Goal: Obtain resource: Obtain resource

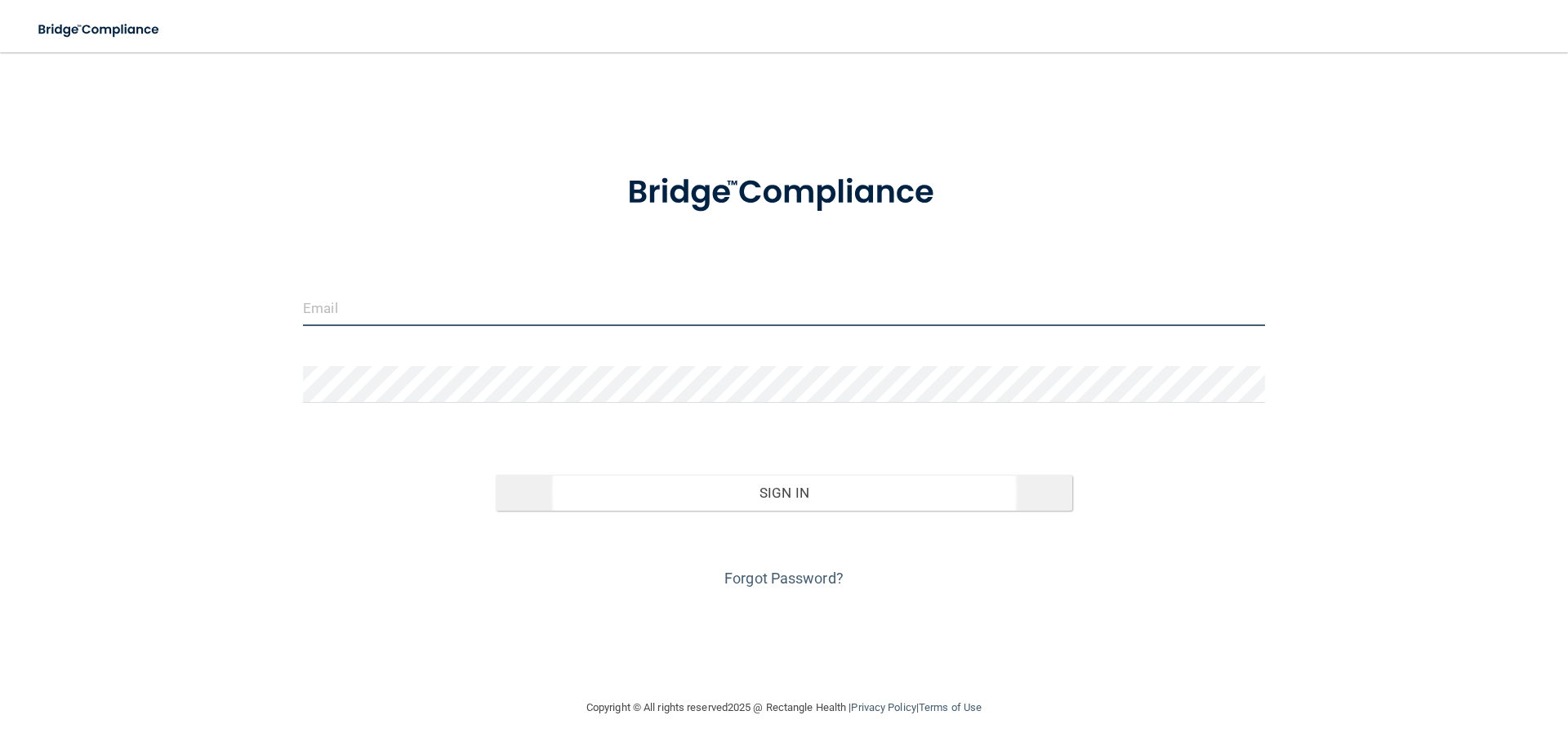
type input "[EMAIL_ADDRESS][DOMAIN_NAME]"
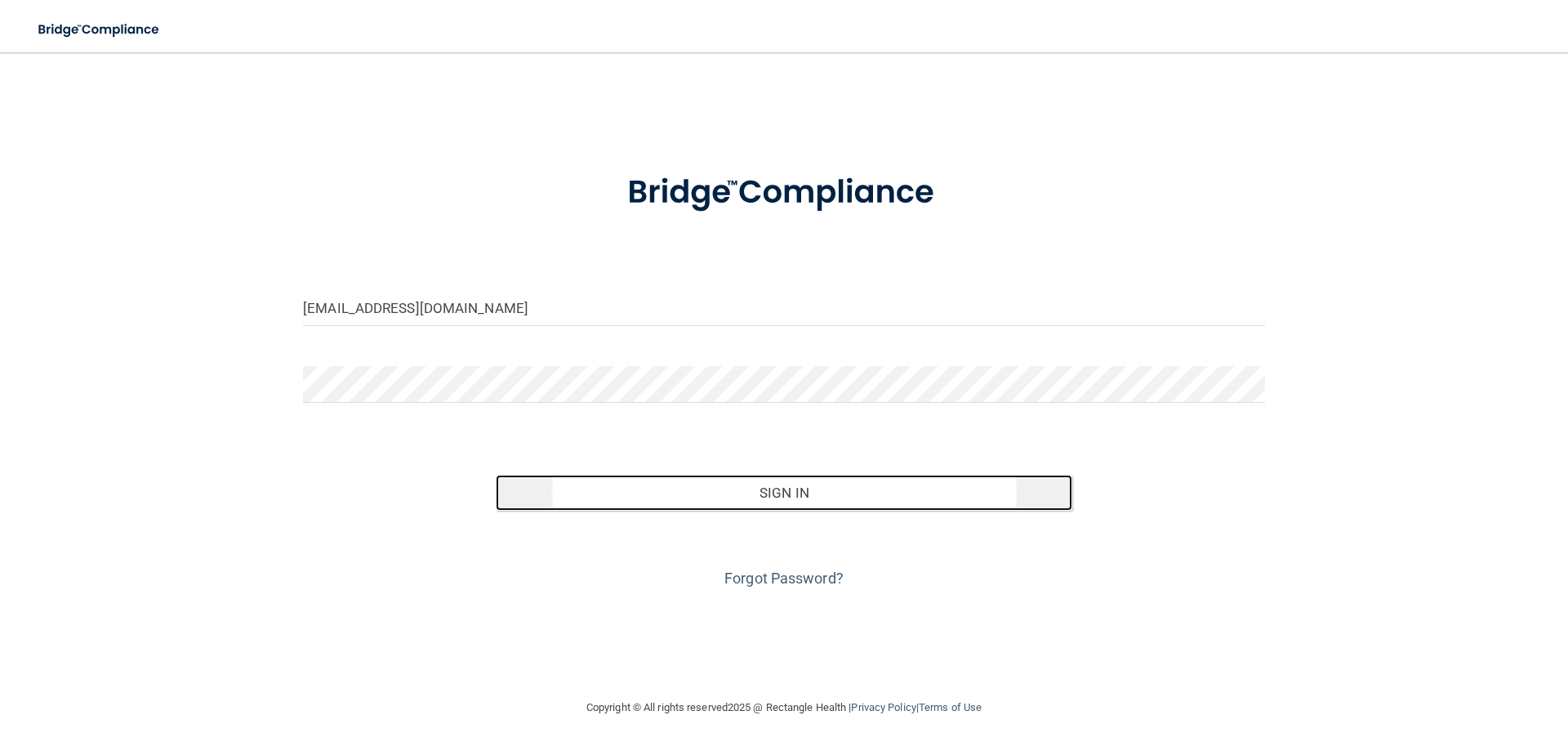
click at [708, 495] on button "Sign In" at bounding box center [784, 492] width 577 height 36
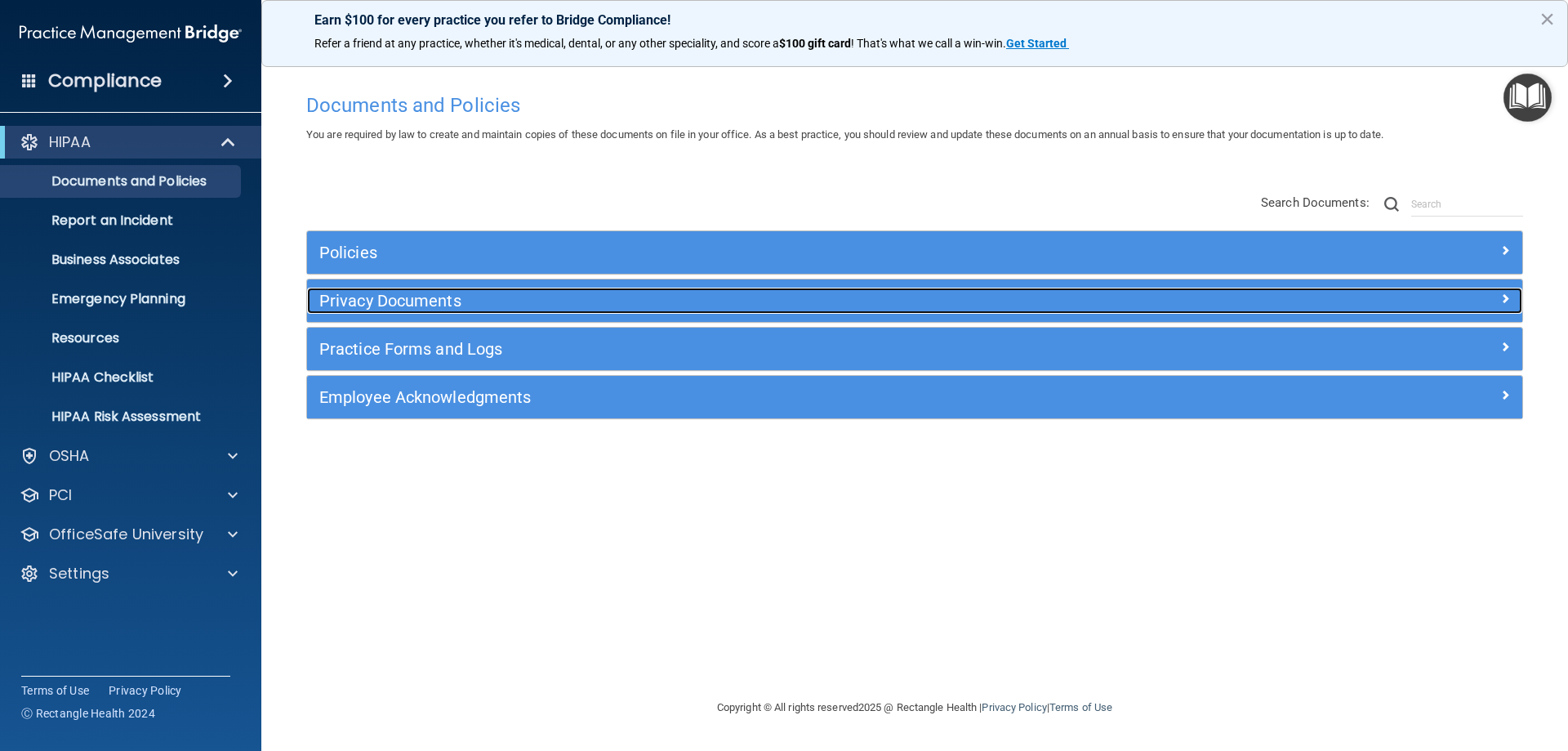
click at [438, 305] on h5 "Privacy Documents" at bounding box center [763, 300] width 887 height 18
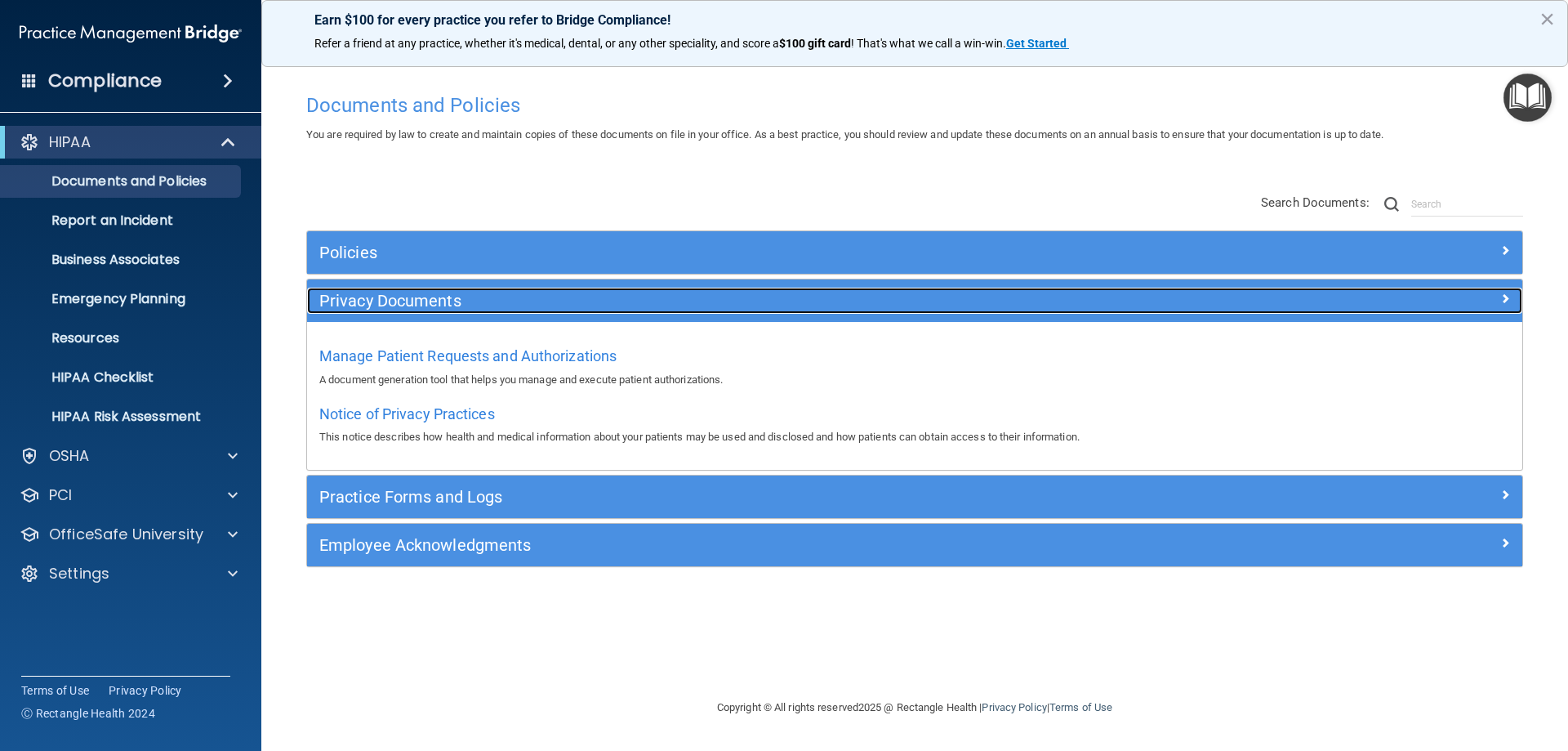
click at [438, 305] on h5 "Privacy Documents" at bounding box center [763, 300] width 887 height 18
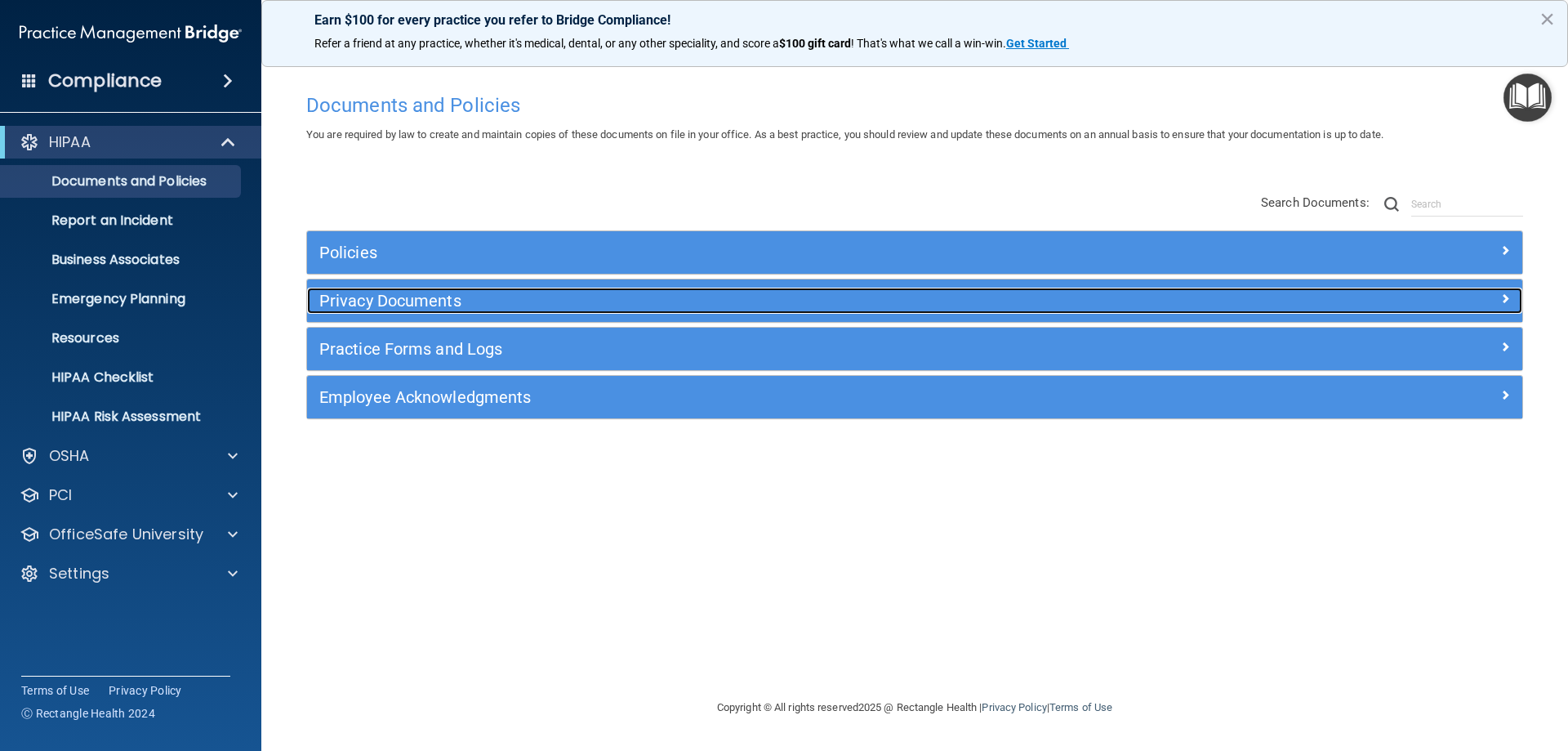
click at [502, 302] on h5 "Privacy Documents" at bounding box center [763, 300] width 887 height 18
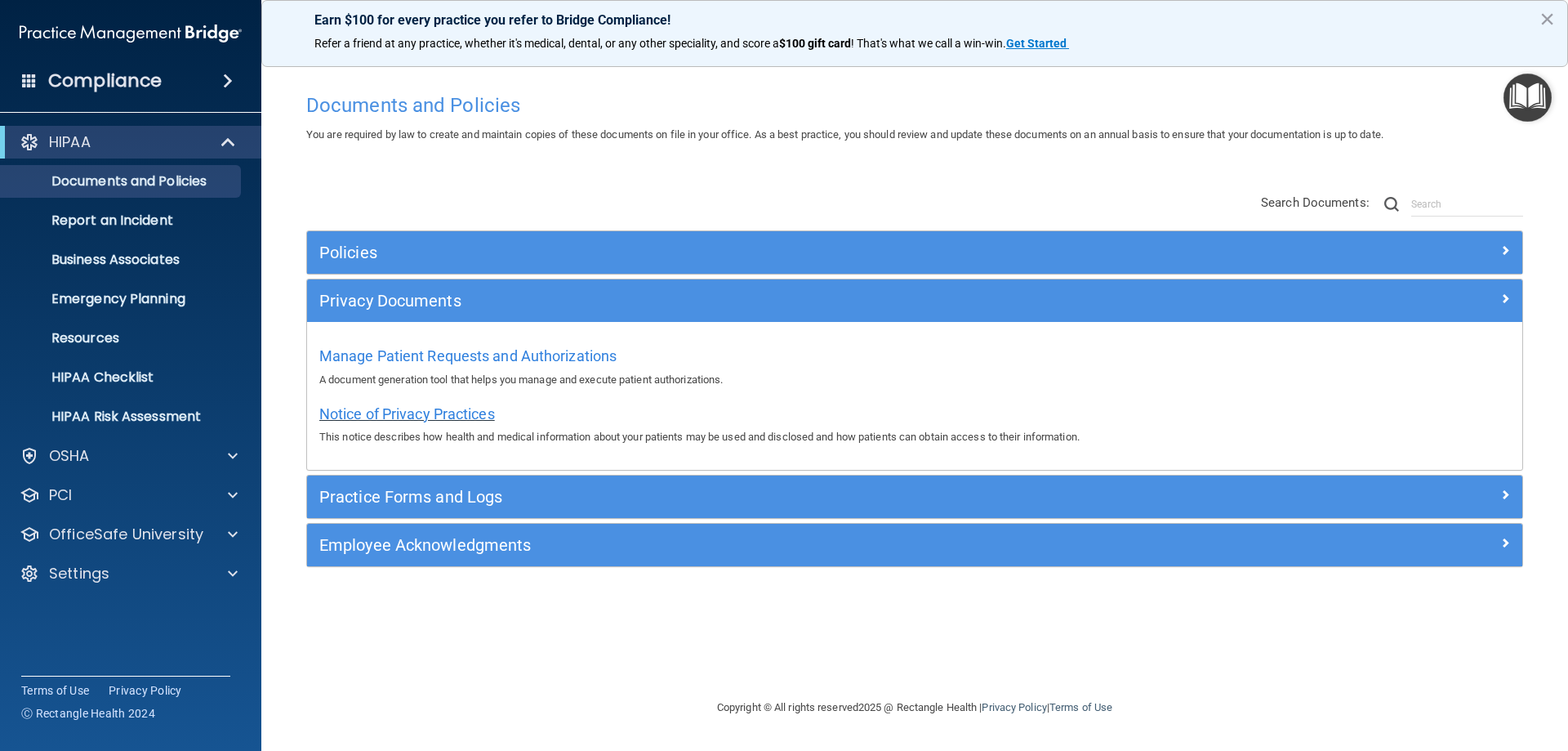
click at [487, 406] on span "Notice of Privacy Practices" at bounding box center [406, 414] width 175 height 17
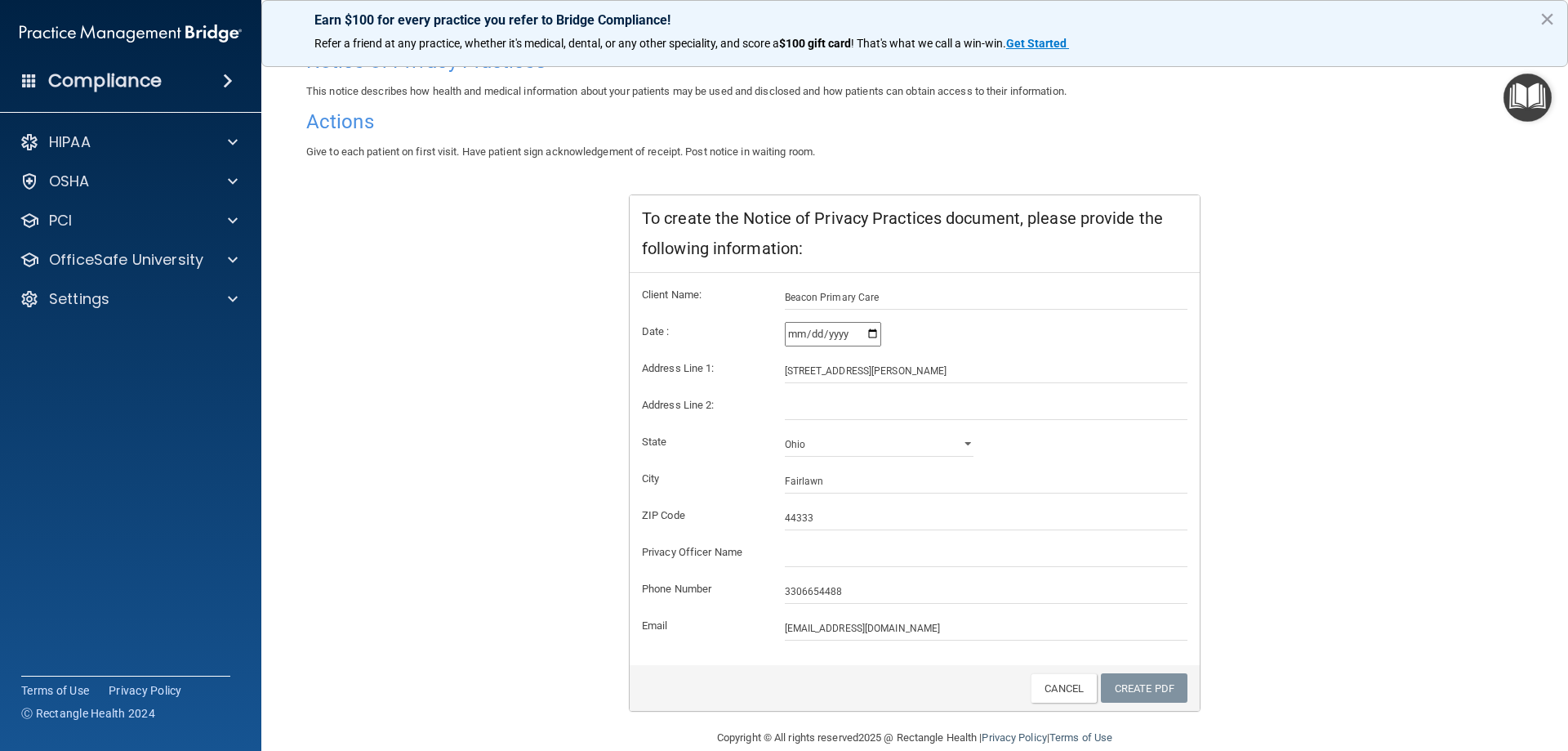
scroll to position [156, 0]
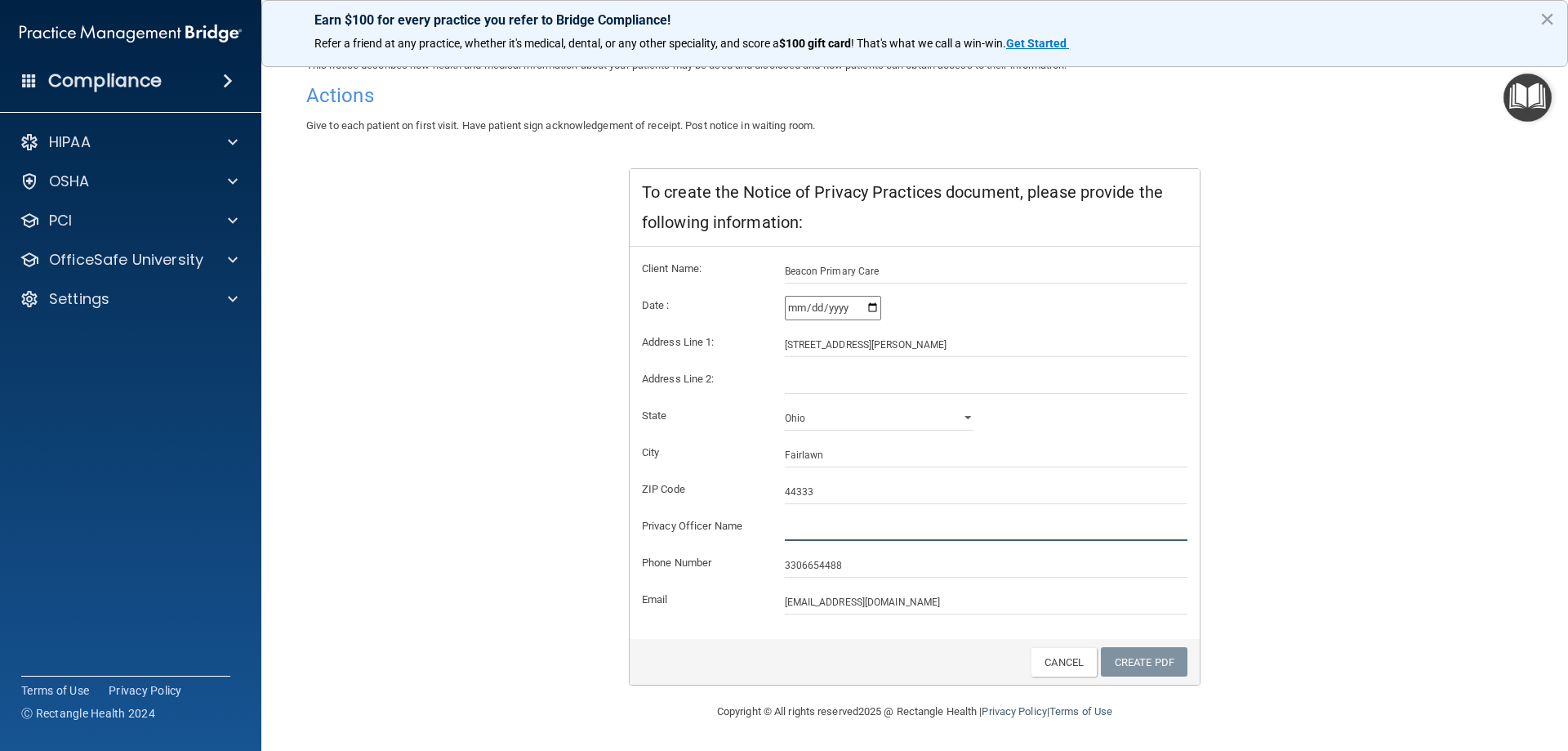
click at [814, 536] on input "text" at bounding box center [986, 528] width 404 height 24
type input "[PERSON_NAME] M.D."
click at [1158, 671] on link "Create PDF" at bounding box center [1143, 662] width 86 height 31
